Goal: Information Seeking & Learning: Check status

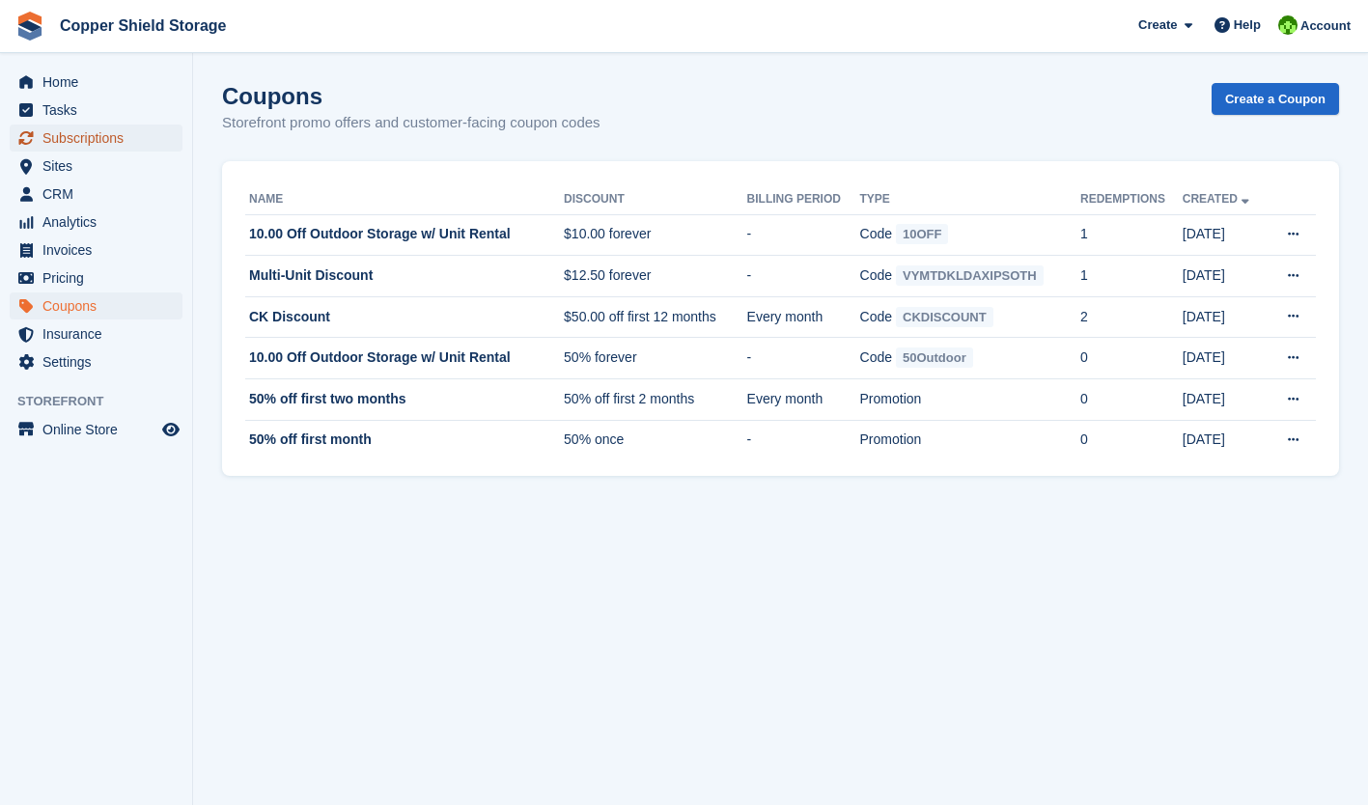
click at [82, 143] on span "Subscriptions" at bounding box center [100, 138] width 116 height 27
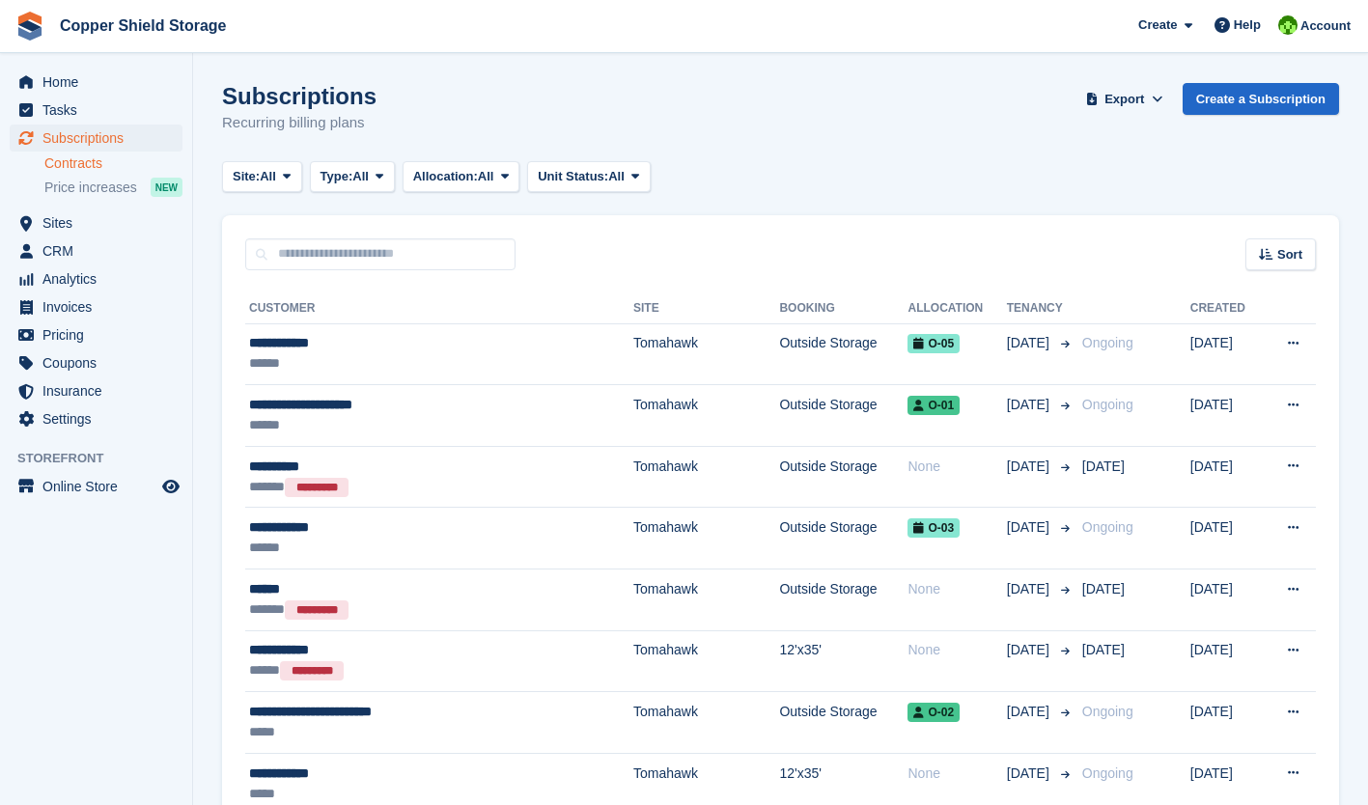
click at [65, 170] on link "Contracts" at bounding box center [113, 164] width 138 height 18
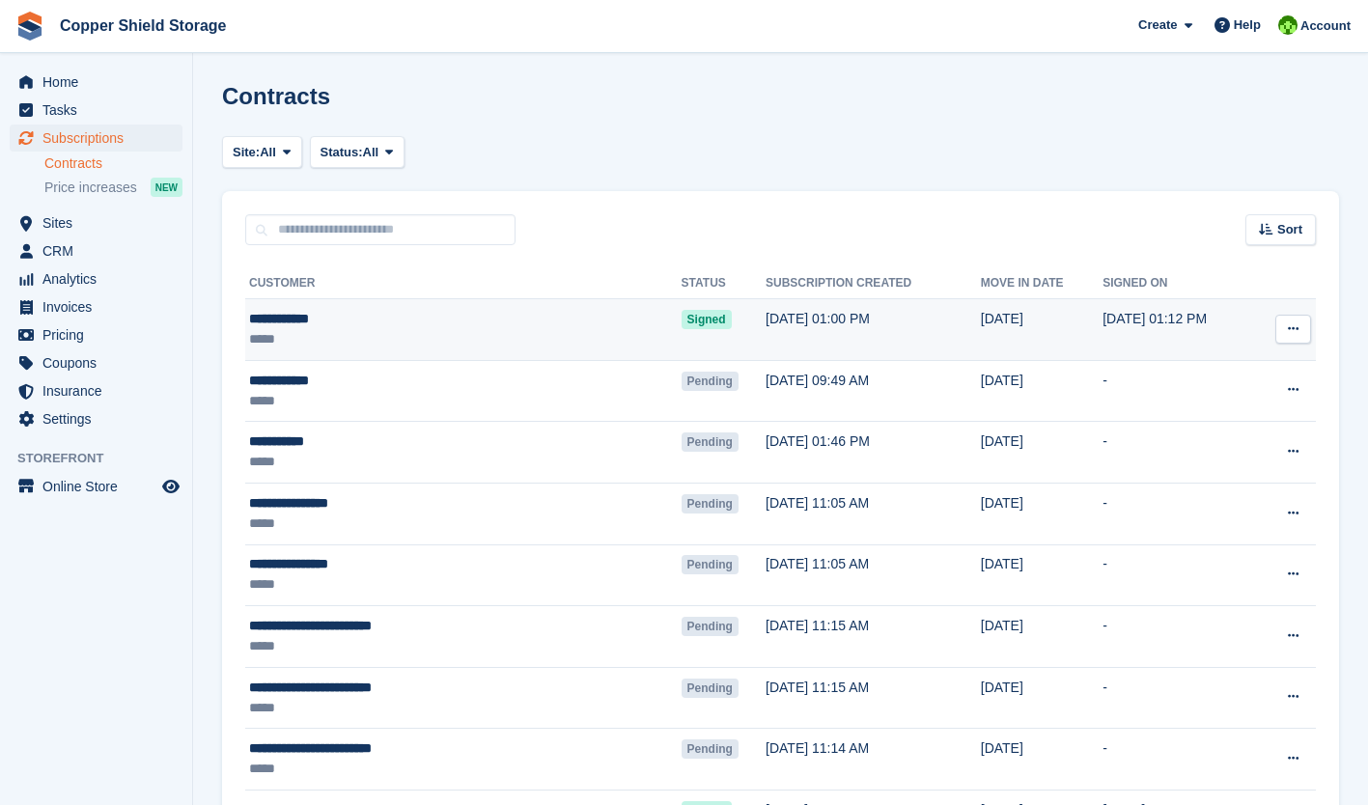
click at [766, 343] on td "[DATE] 01:00 PM" at bounding box center [873, 330] width 215 height 62
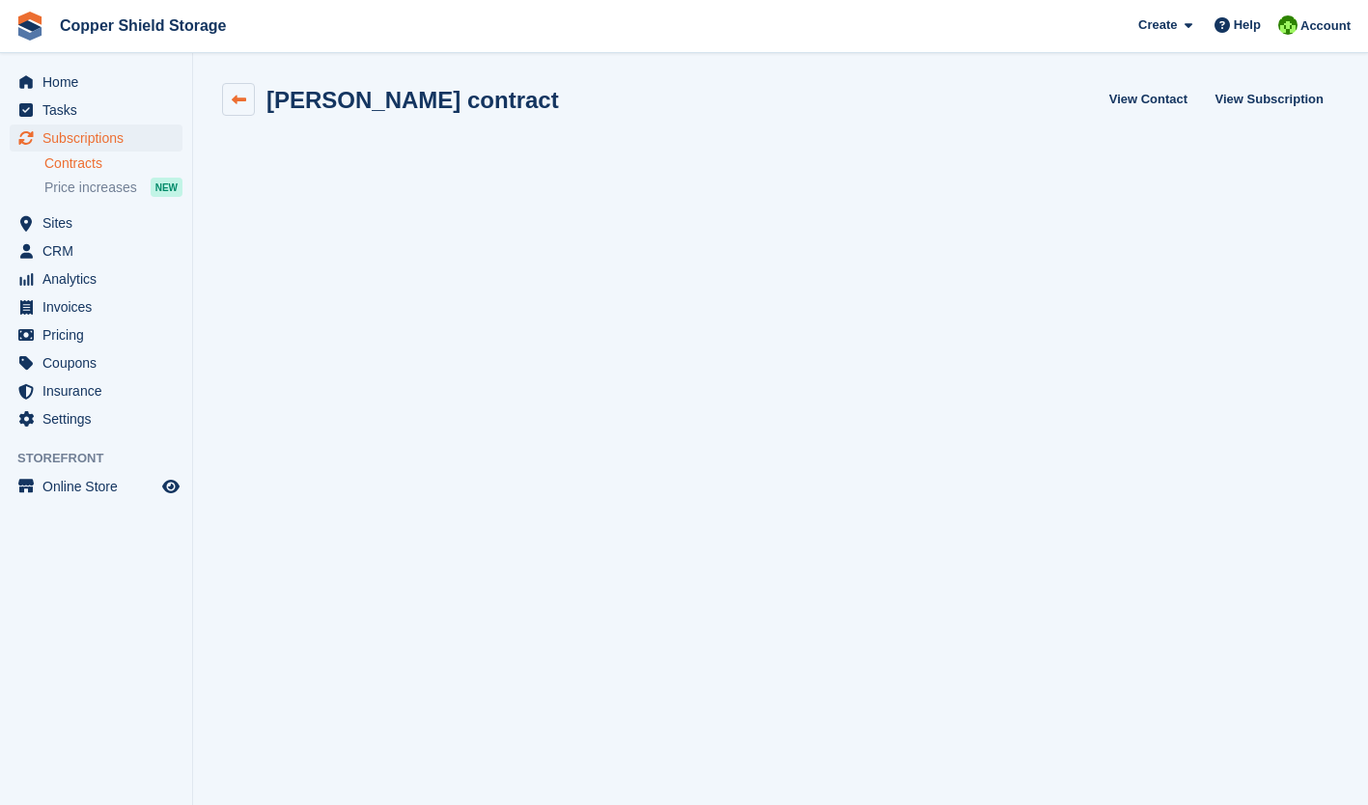
click at [246, 97] on link at bounding box center [238, 99] width 33 height 33
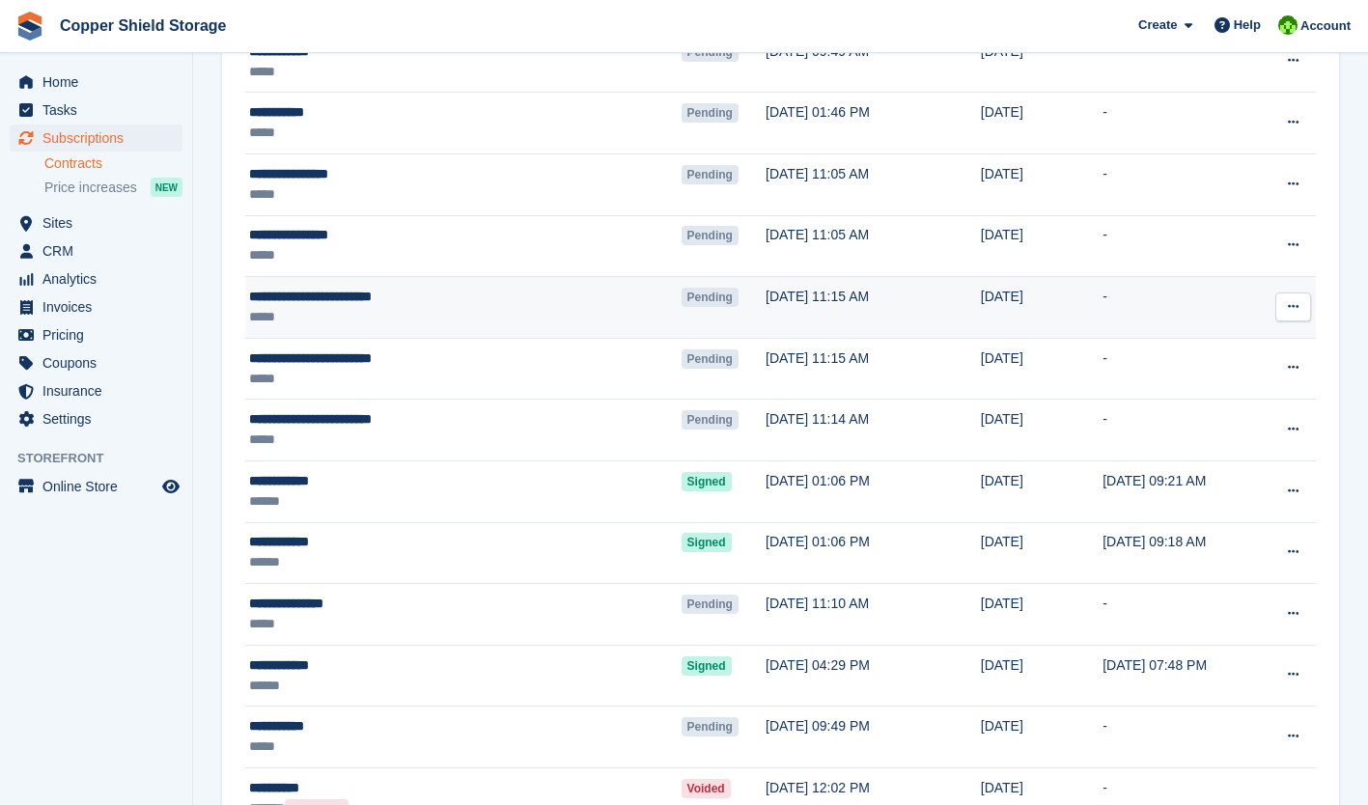
scroll to position [330, 0]
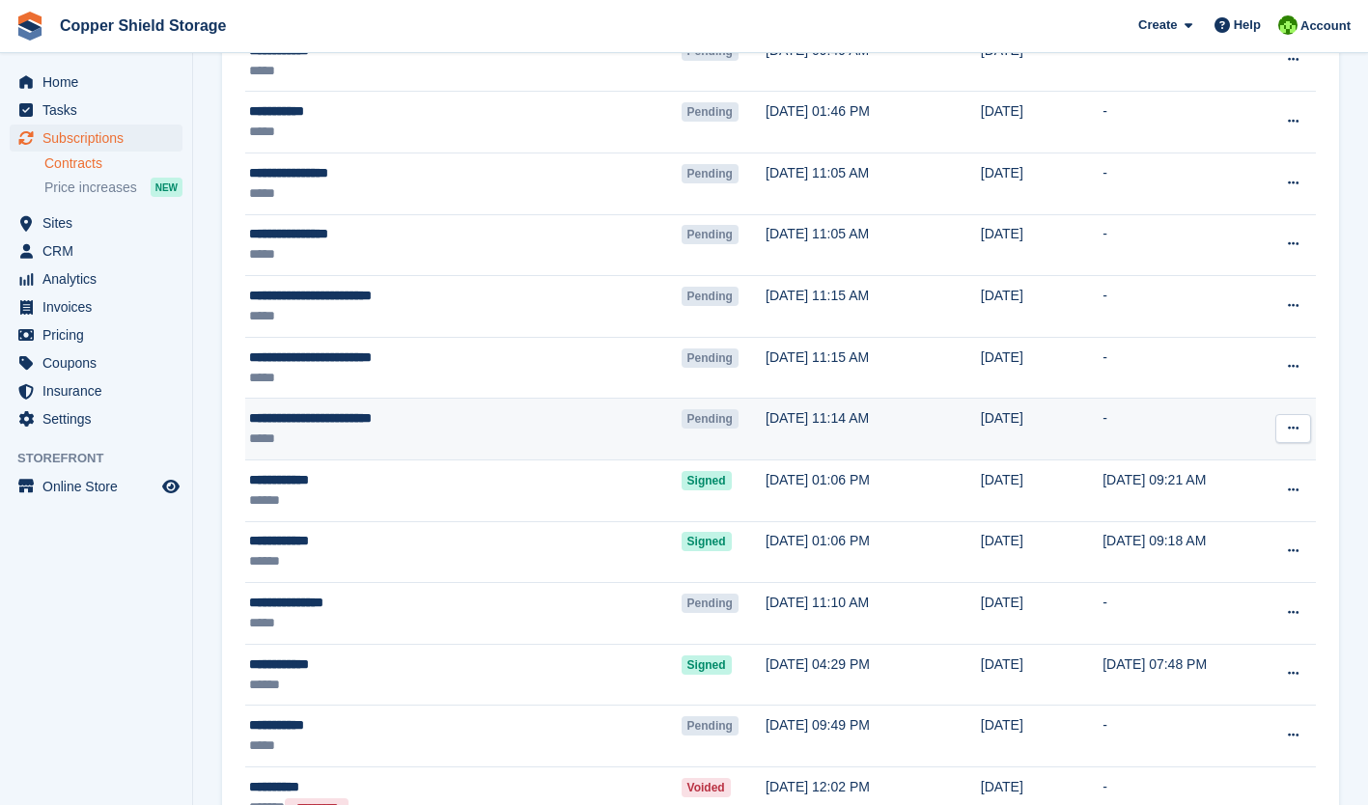
click at [766, 433] on td "[DATE] 11:14 AM" at bounding box center [873, 430] width 215 height 62
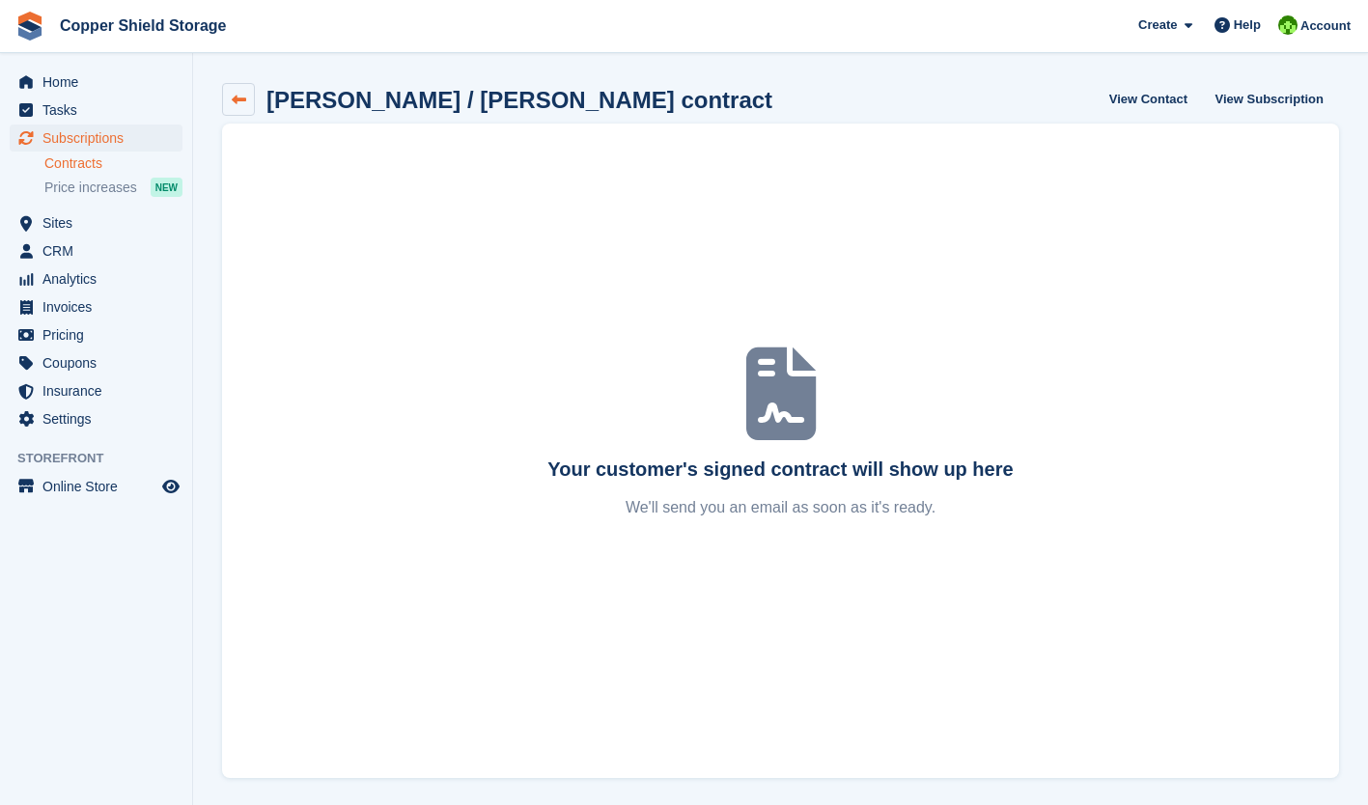
click at [238, 98] on icon at bounding box center [239, 100] width 14 height 14
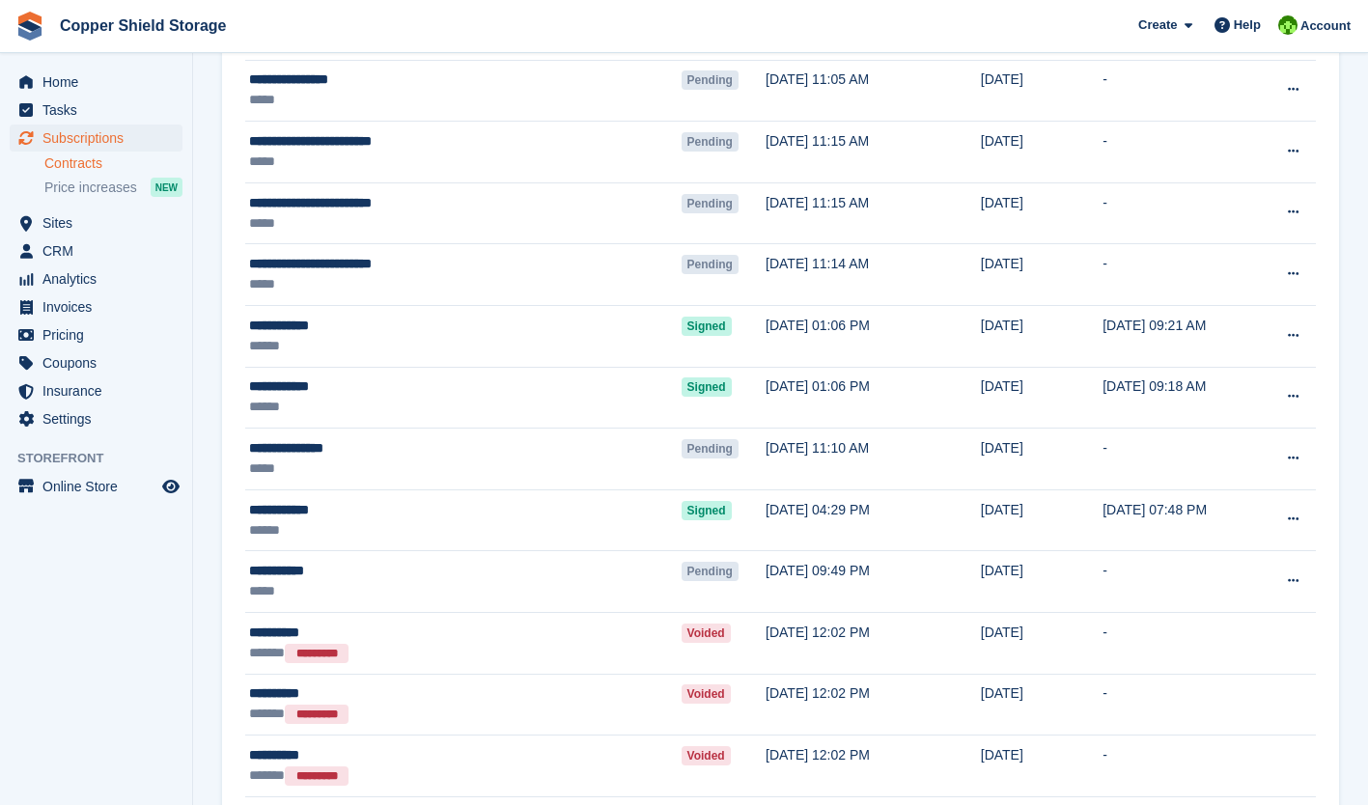
scroll to position [485, 0]
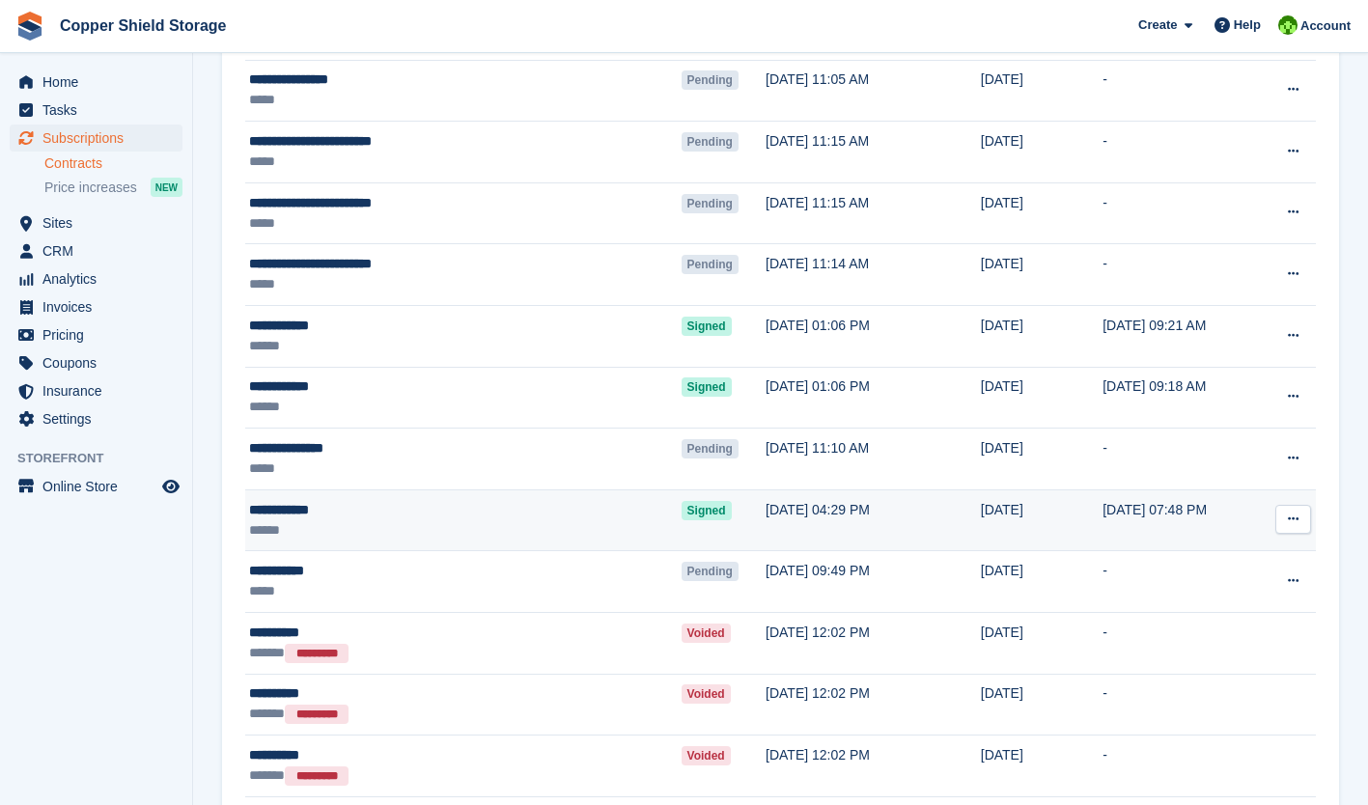
click at [766, 509] on td "[DATE] 04:29 PM" at bounding box center [873, 521] width 215 height 62
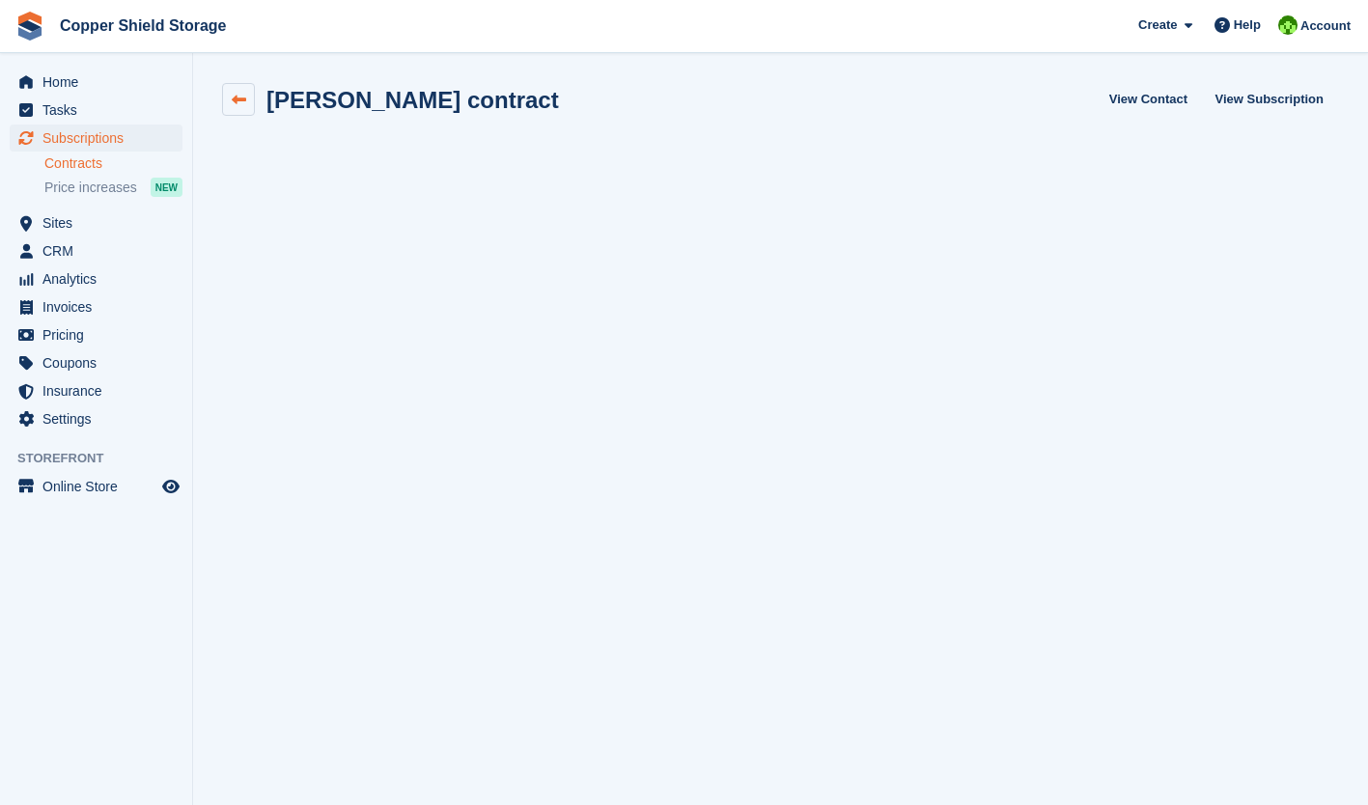
click at [233, 93] on icon at bounding box center [239, 100] width 14 height 14
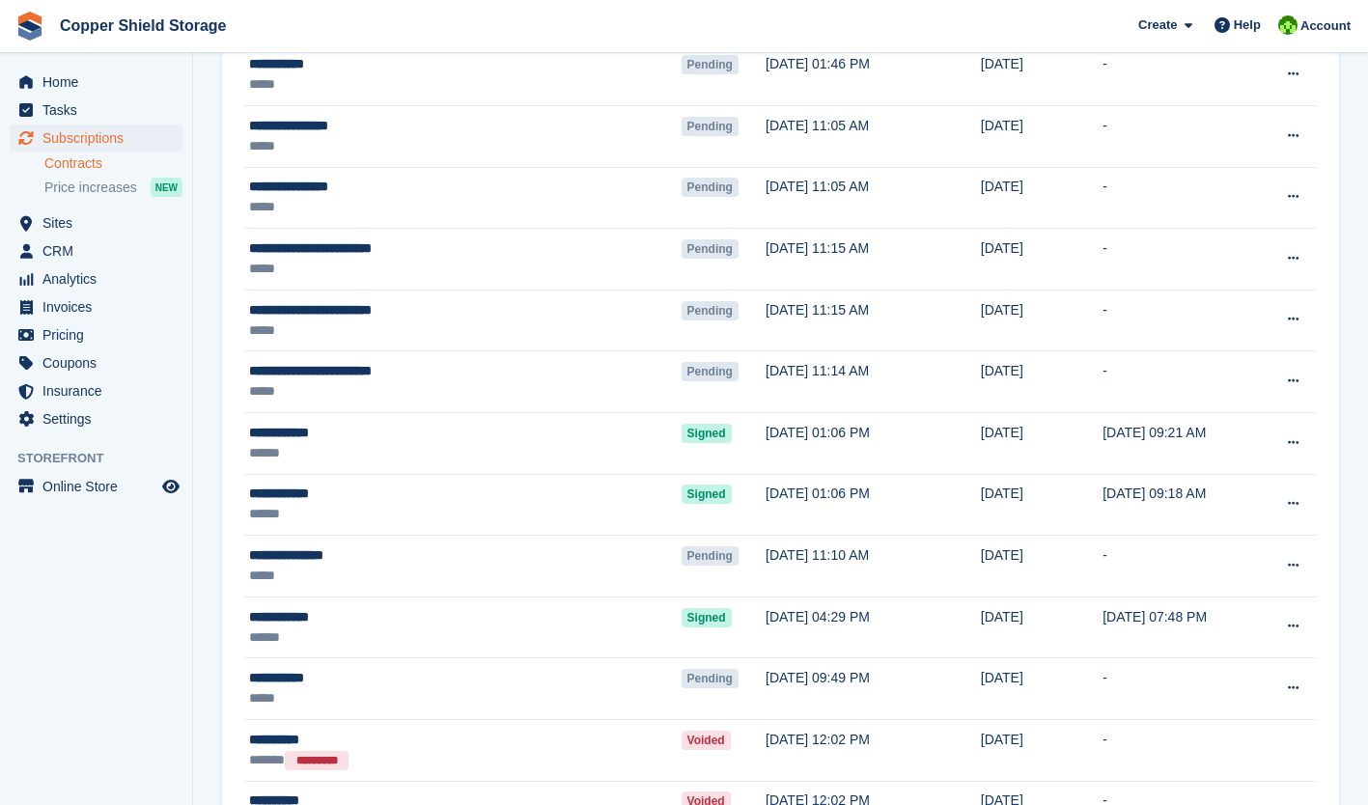
scroll to position [376, 0]
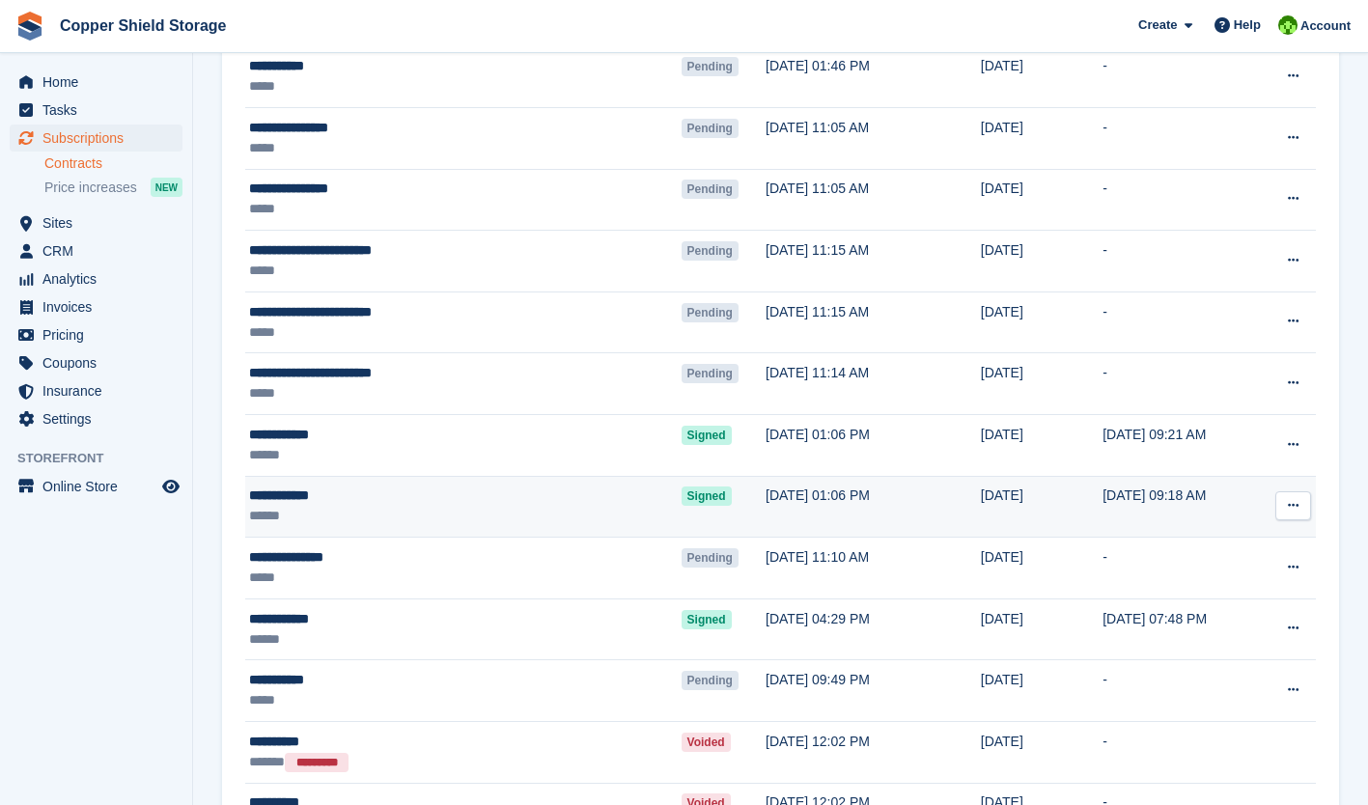
click at [766, 507] on td "[DATE] 01:06 PM" at bounding box center [873, 507] width 215 height 62
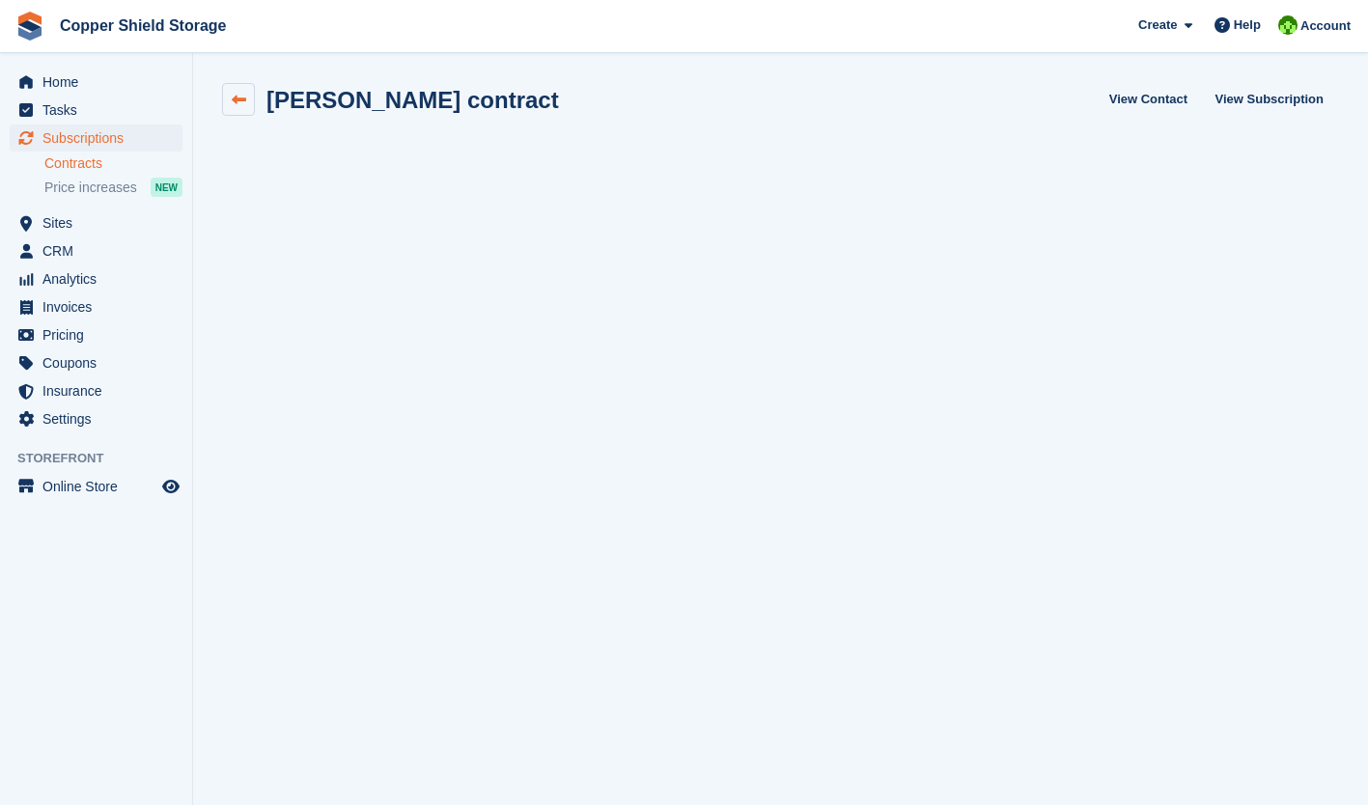
click at [252, 87] on link at bounding box center [238, 99] width 33 height 33
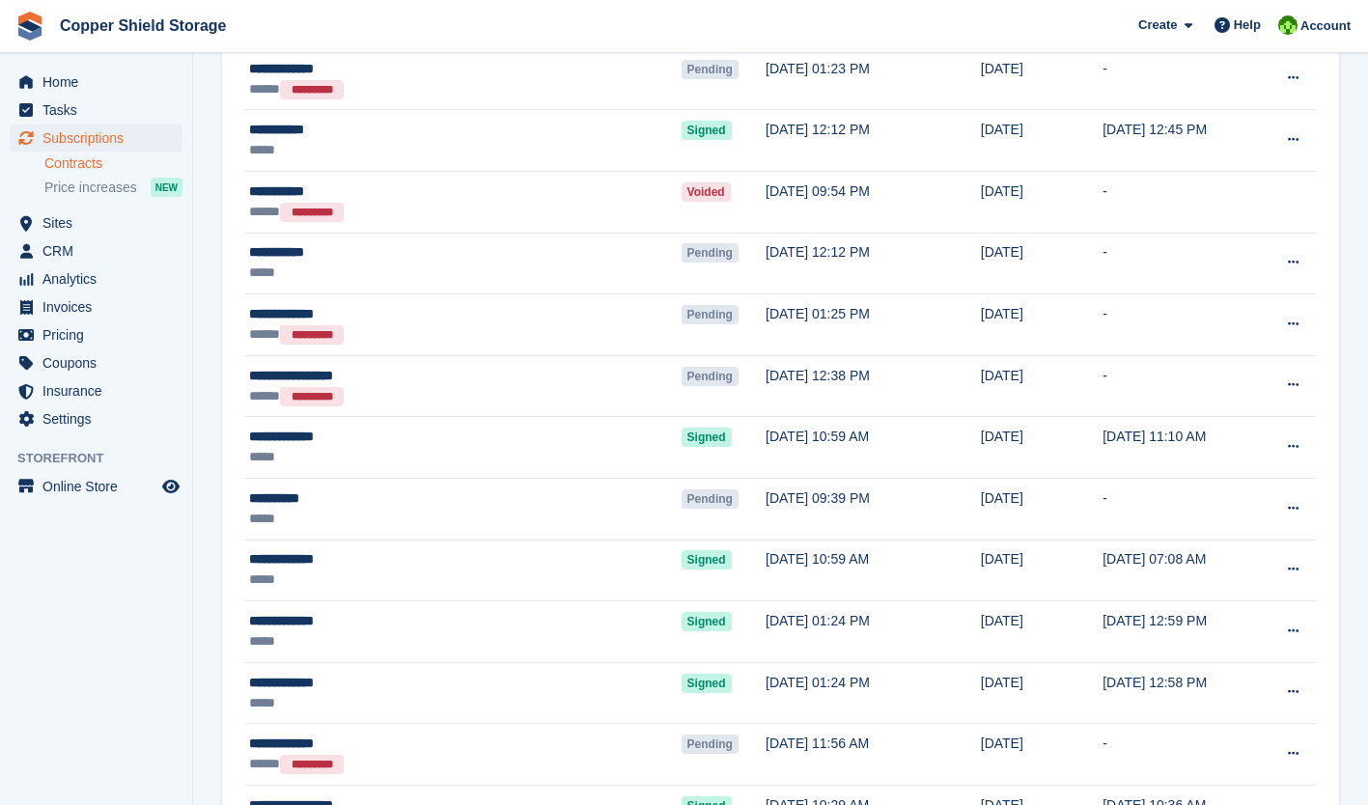
scroll to position [1969, 0]
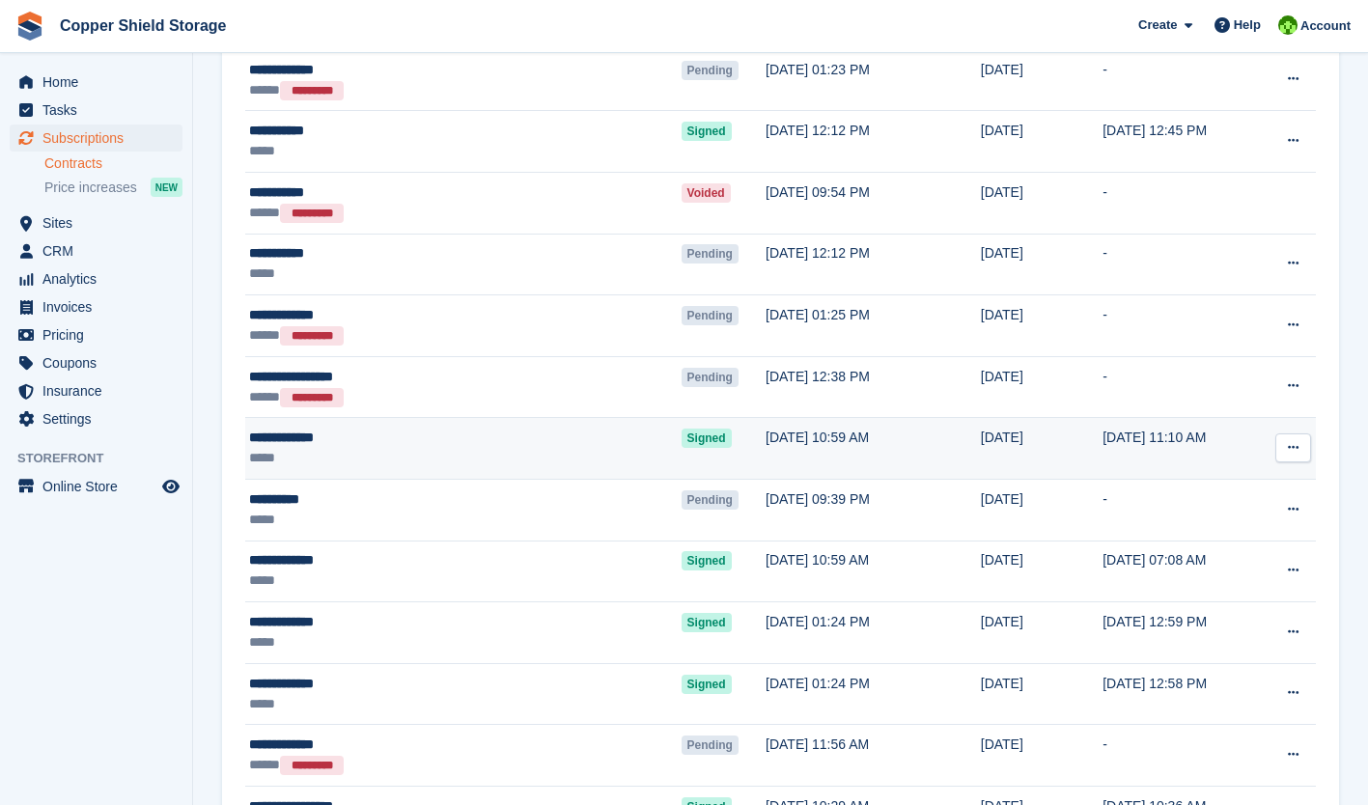
click at [766, 444] on td "[DATE] 10:59 AM" at bounding box center [873, 449] width 215 height 62
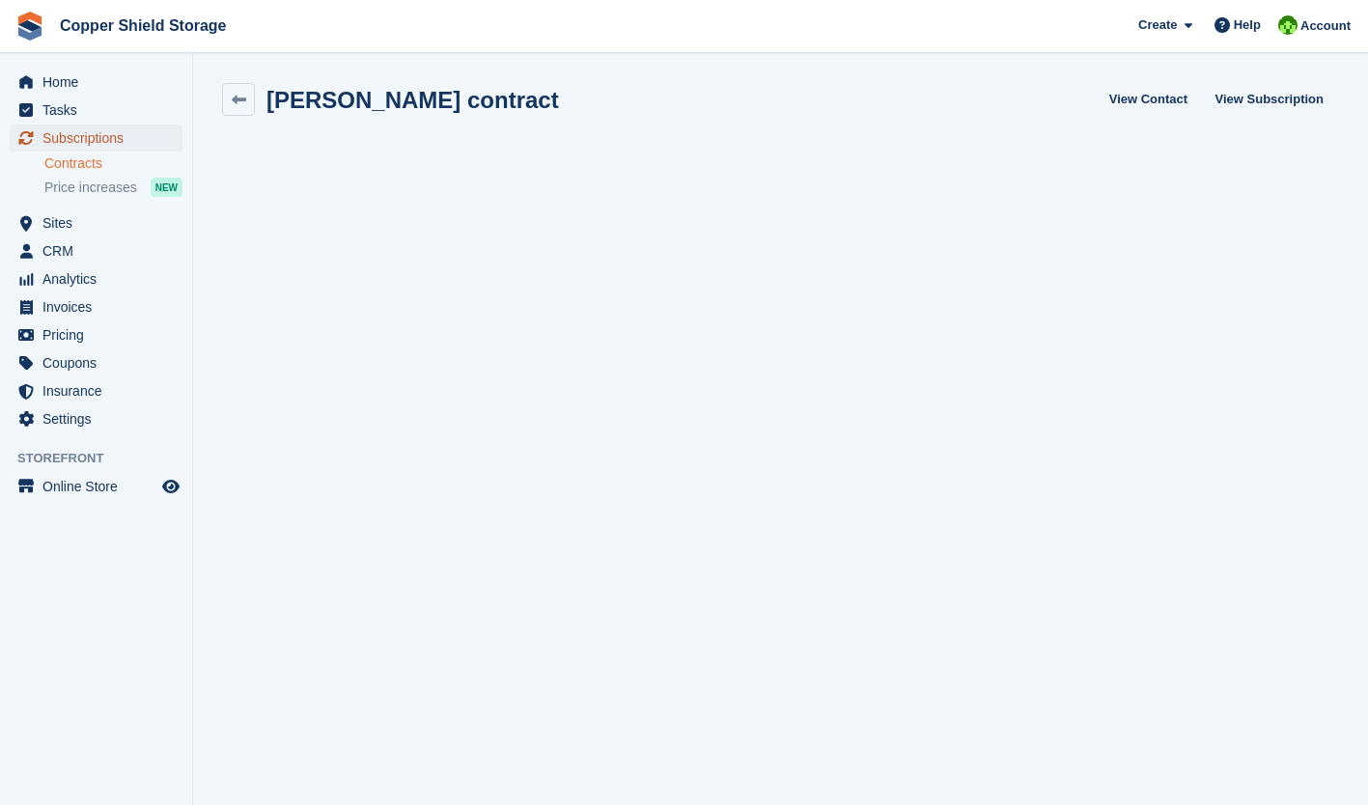
click at [73, 136] on span "Subscriptions" at bounding box center [100, 138] width 116 height 27
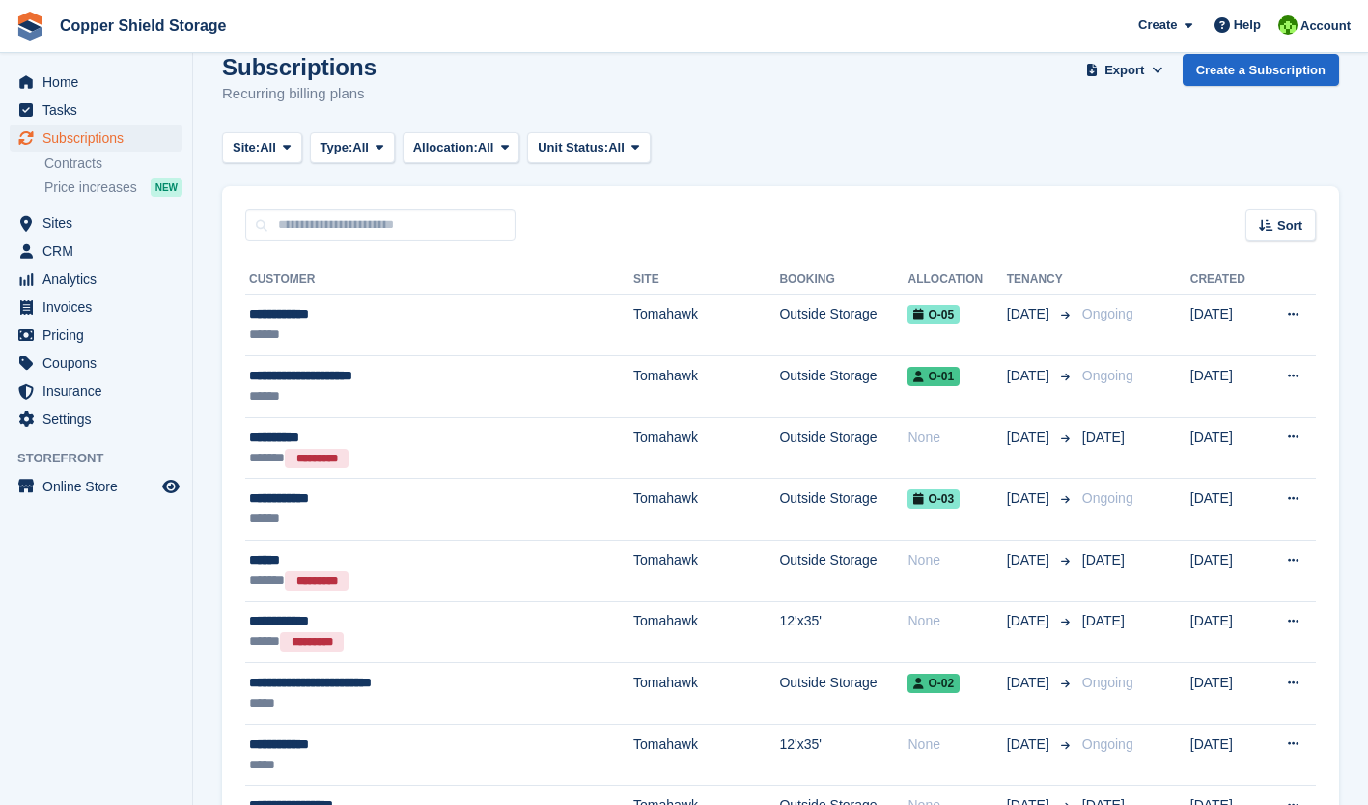
scroll to position [22, 0]
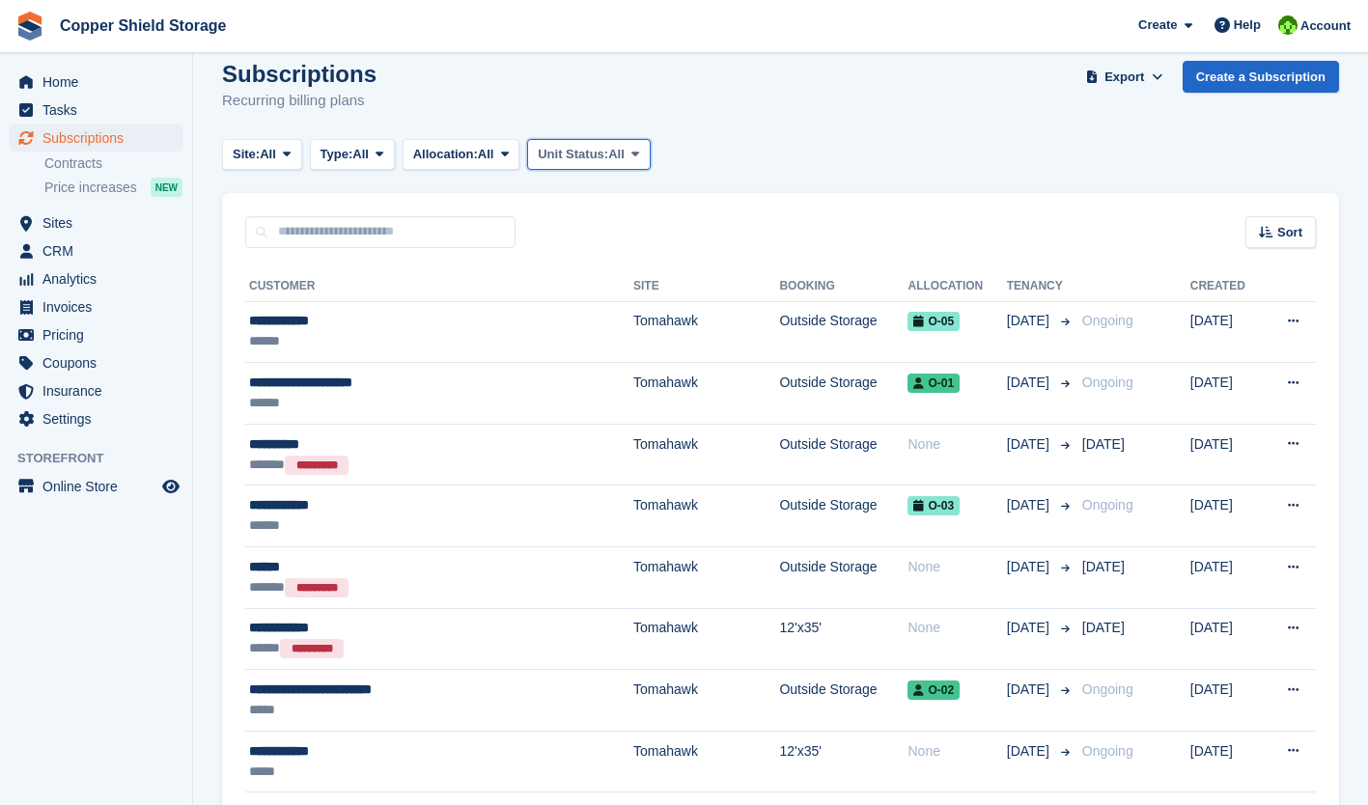
click at [645, 166] on button "Unit Status: All" at bounding box center [588, 155] width 123 height 32
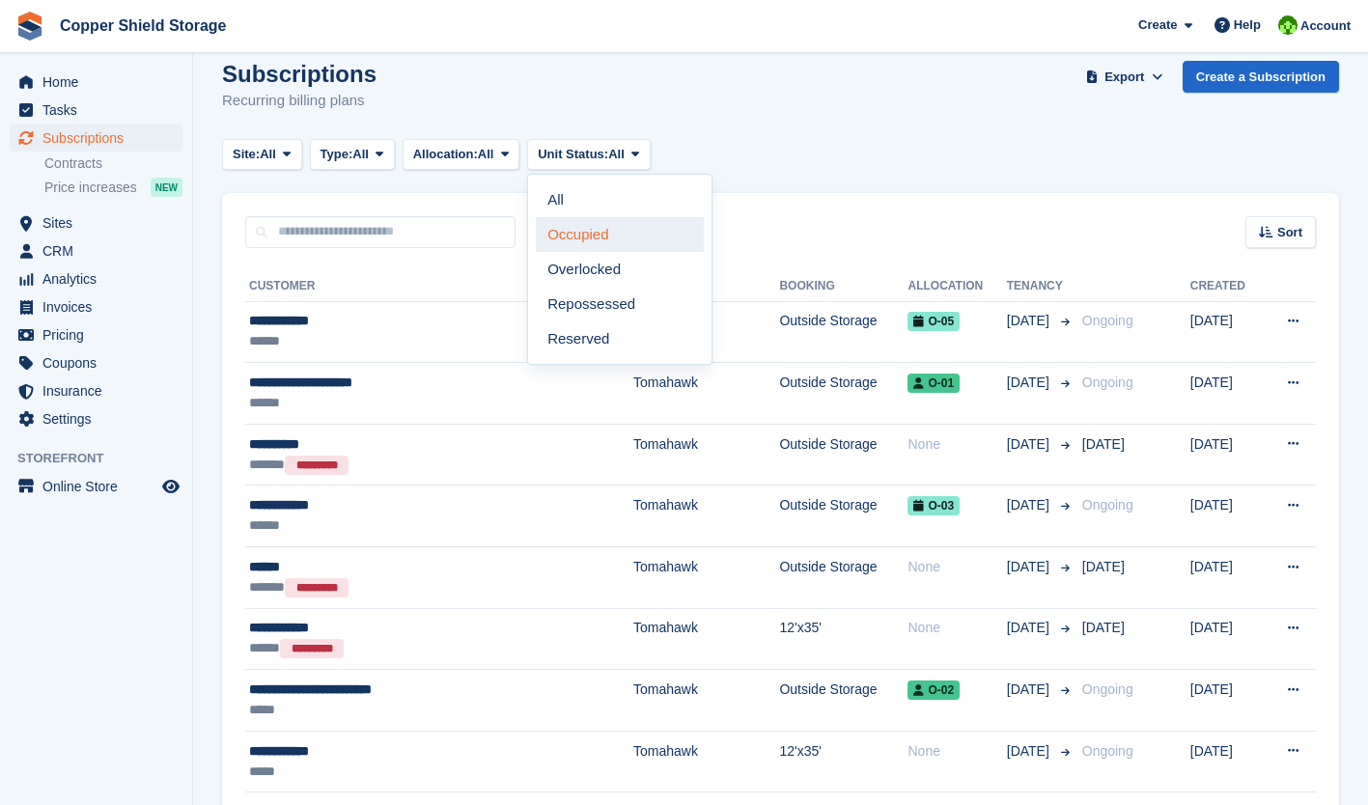
click at [596, 240] on link "Occupied" at bounding box center [620, 234] width 168 height 35
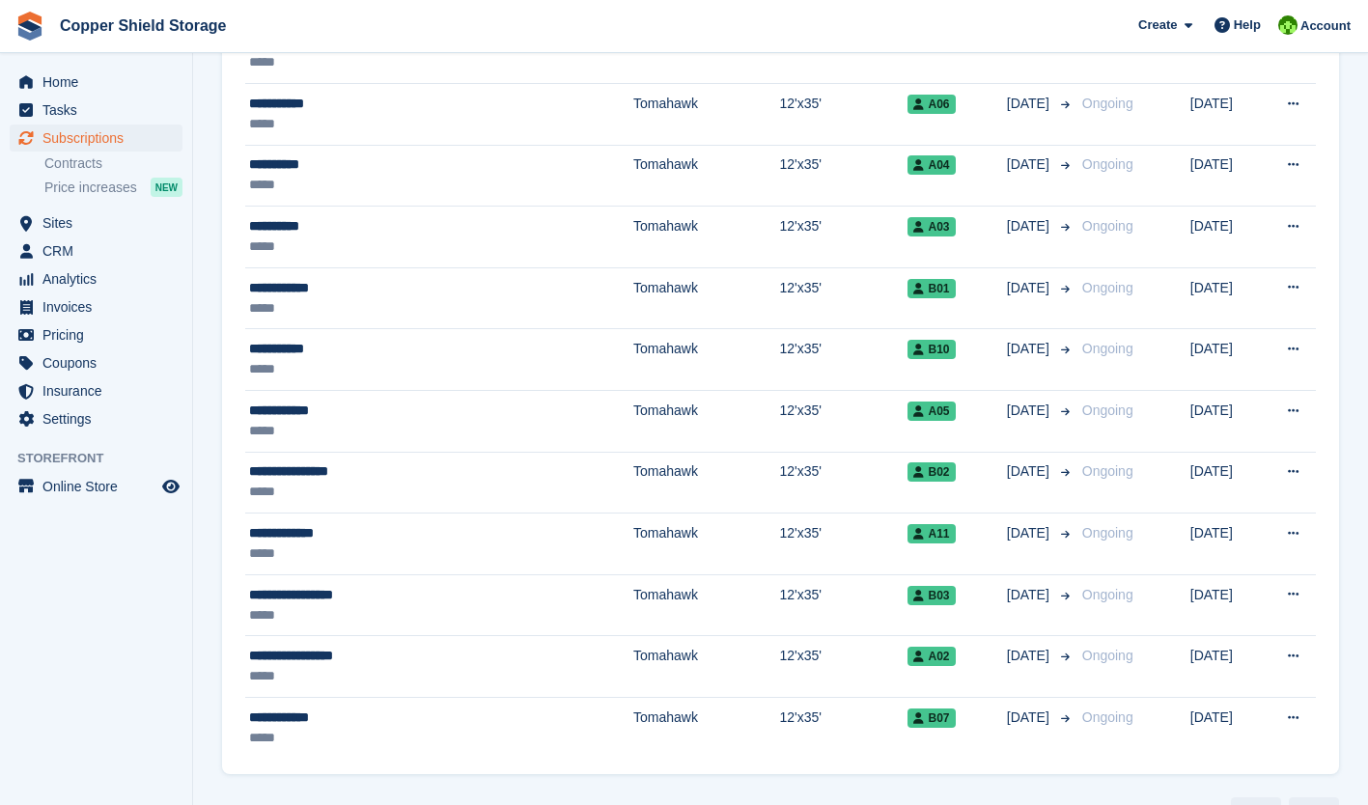
scroll to position [842, 0]
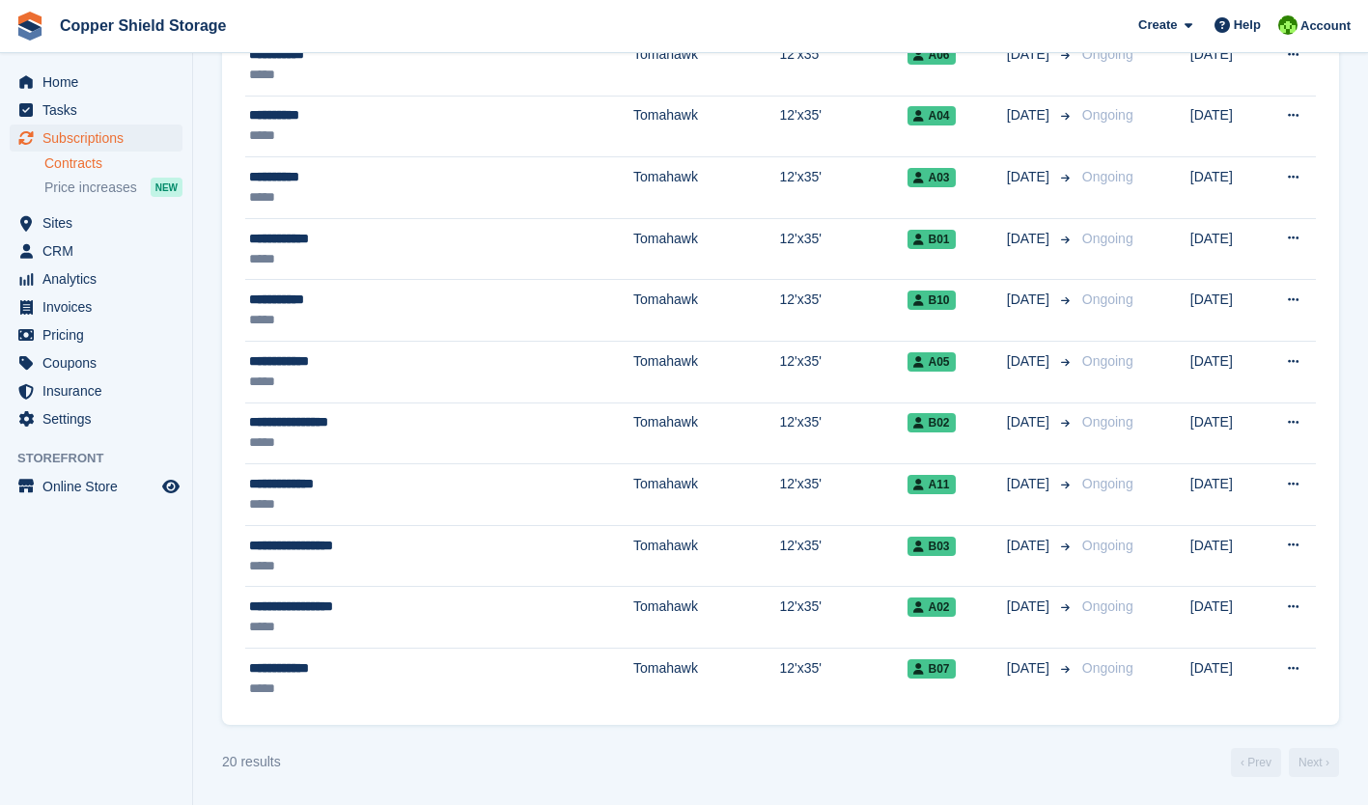
click at [82, 157] on link "Contracts" at bounding box center [113, 164] width 138 height 18
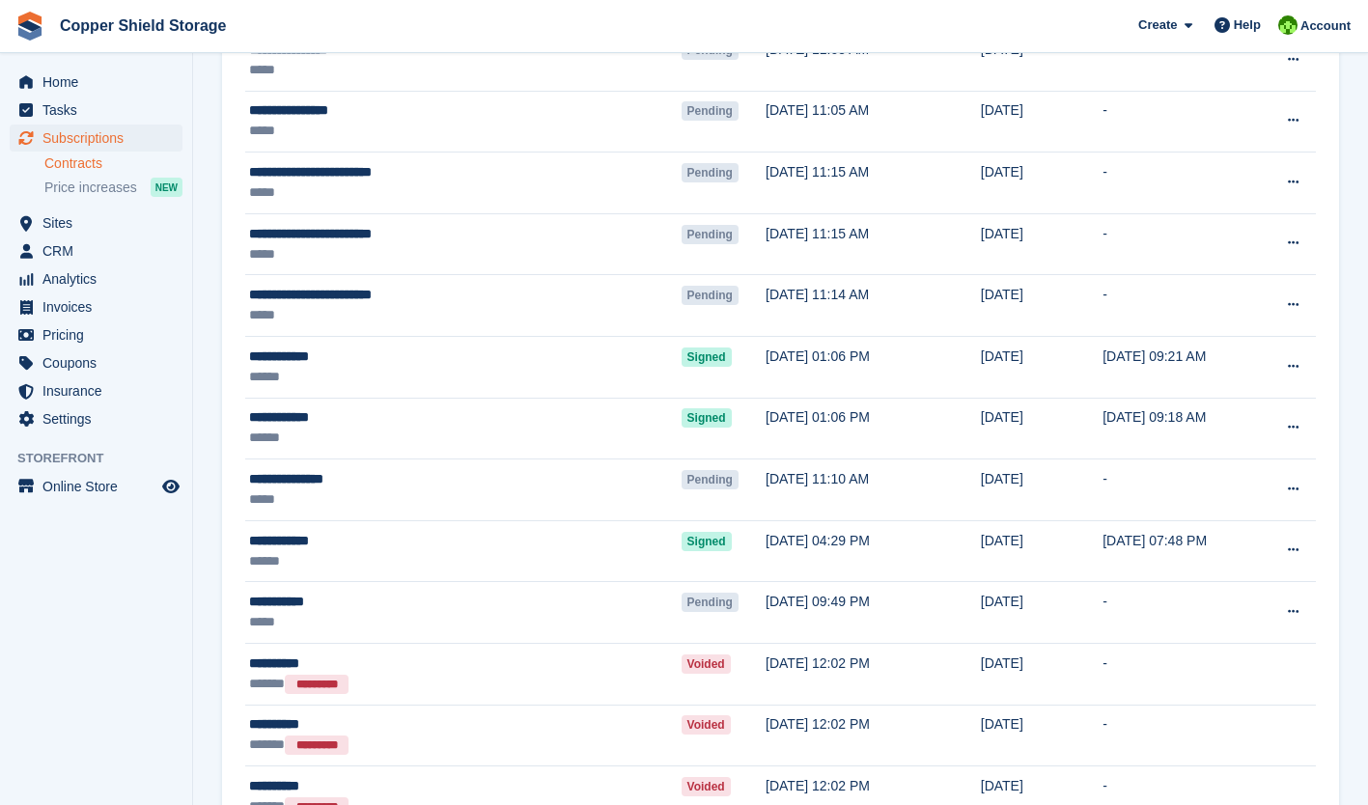
scroll to position [456, 0]
